Goal: Find specific page/section: Find specific page/section

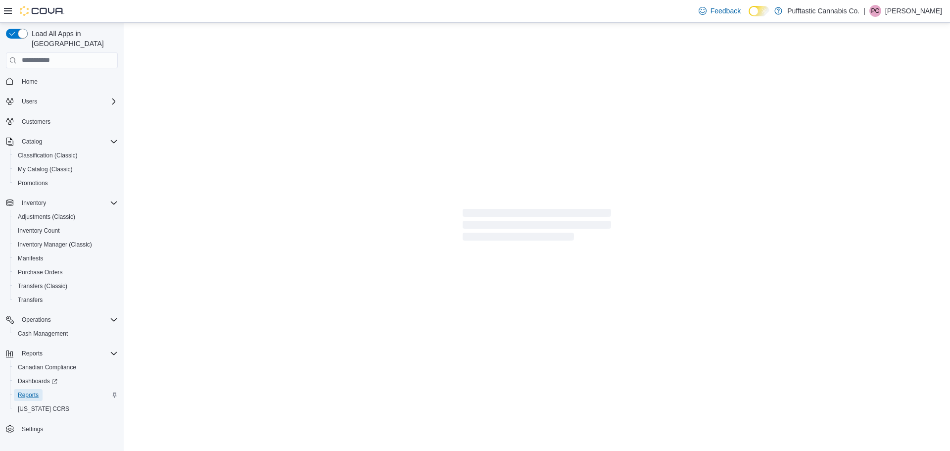
click at [35, 391] on span "Reports" at bounding box center [28, 395] width 21 height 8
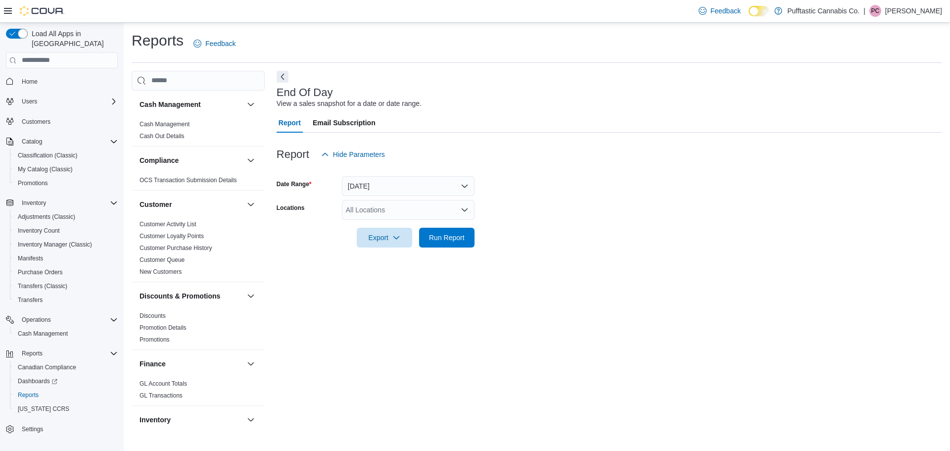
click at [359, 211] on div "All Locations" at bounding box center [408, 210] width 133 height 20
click at [369, 227] on span "Pufftastic Cannabis Co." at bounding box center [394, 227] width 72 height 10
